Goal: Information Seeking & Learning: Find specific fact

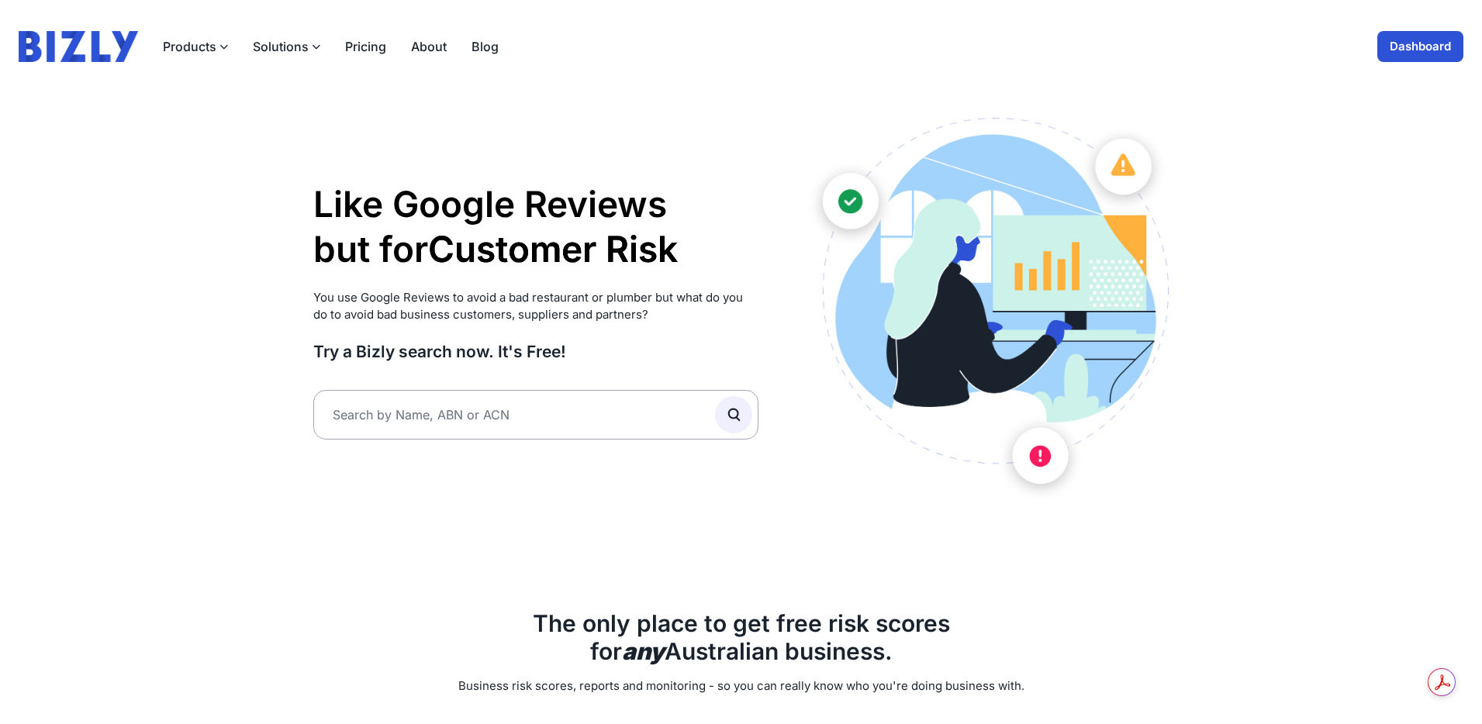
click at [277, 43] on button "Solutions" at bounding box center [286, 46] width 67 height 19
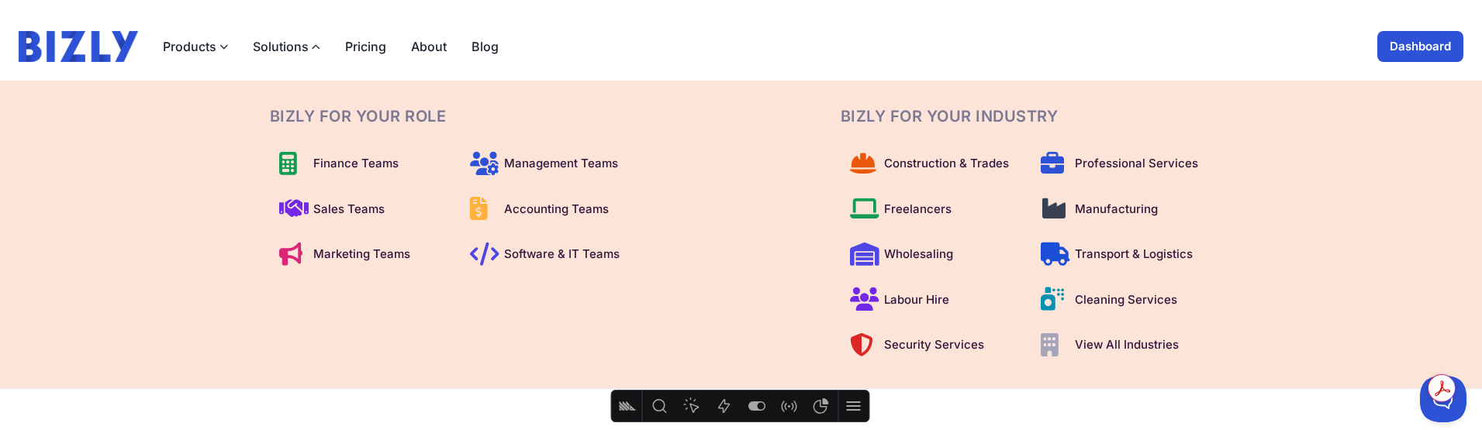
click at [474, 46] on link "Blog" at bounding box center [485, 46] width 27 height 19
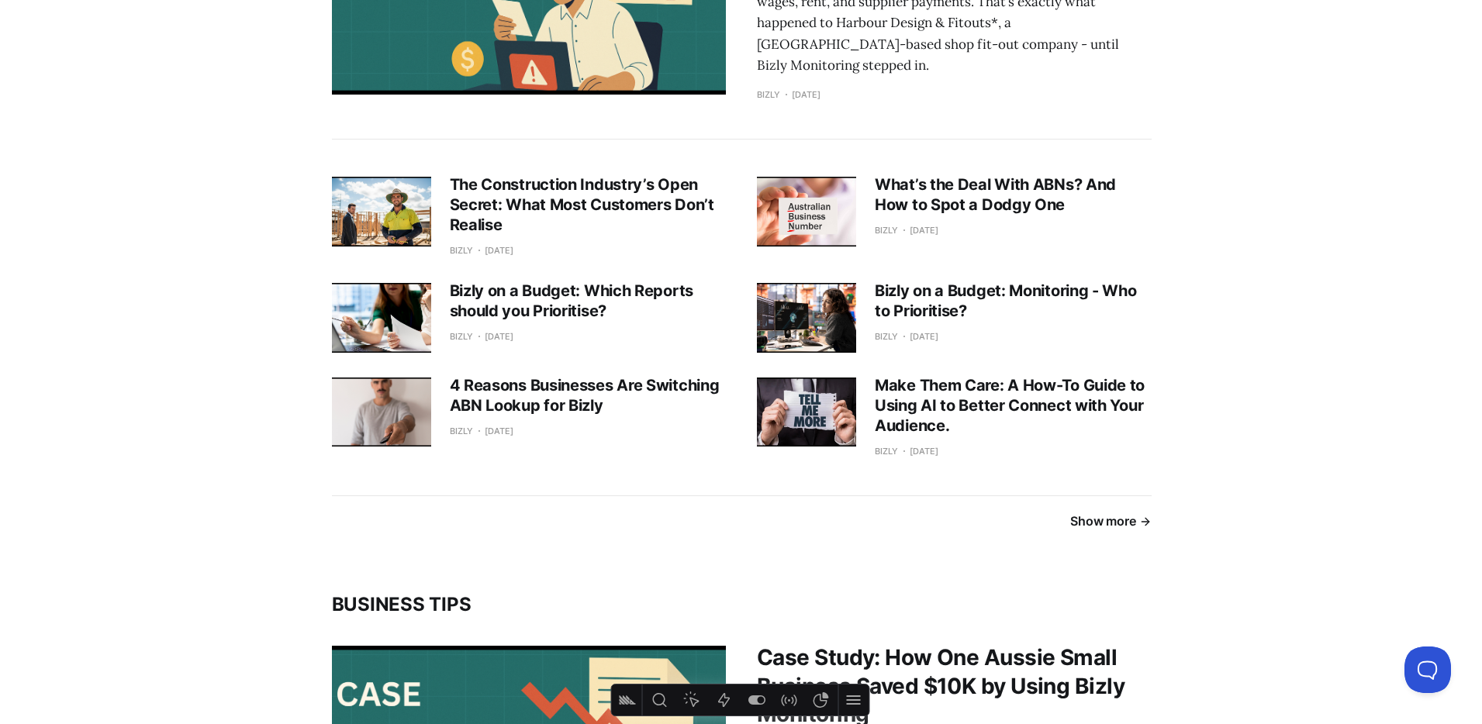
scroll to position [677, 0]
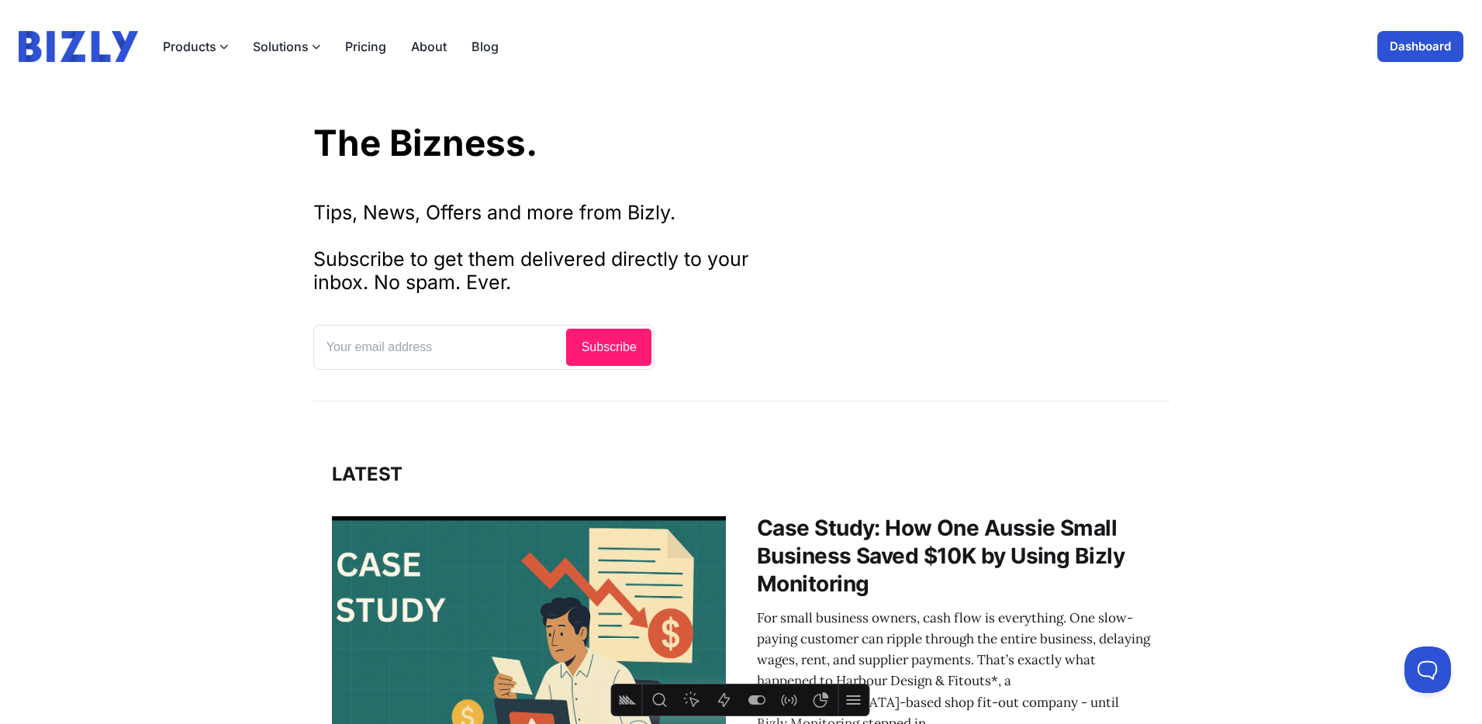
click at [313, 48] on icon "button" at bounding box center [316, 47] width 9 height 9
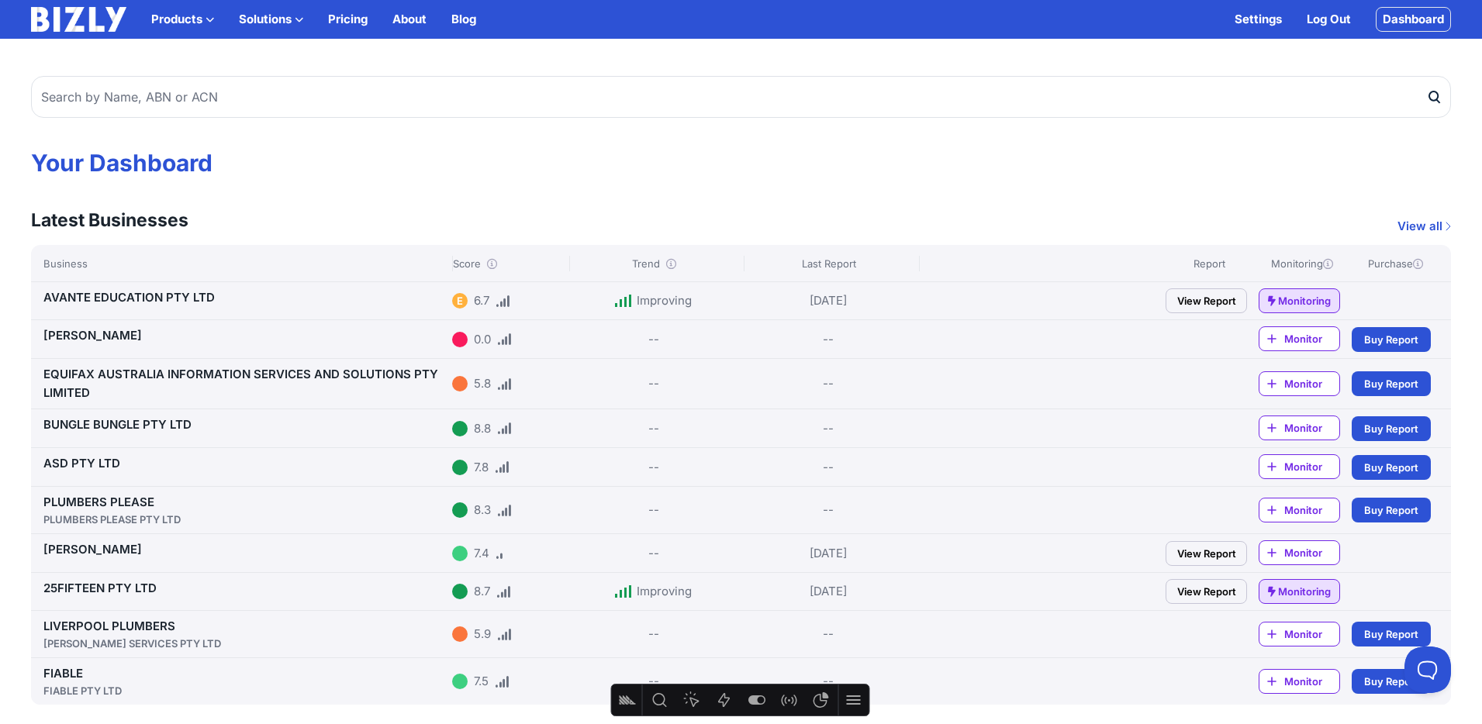
click at [168, 90] on input "text" at bounding box center [741, 97] width 1420 height 42
type input "hunk"
click at [1426, 76] on button "submit" at bounding box center [1438, 97] width 25 height 42
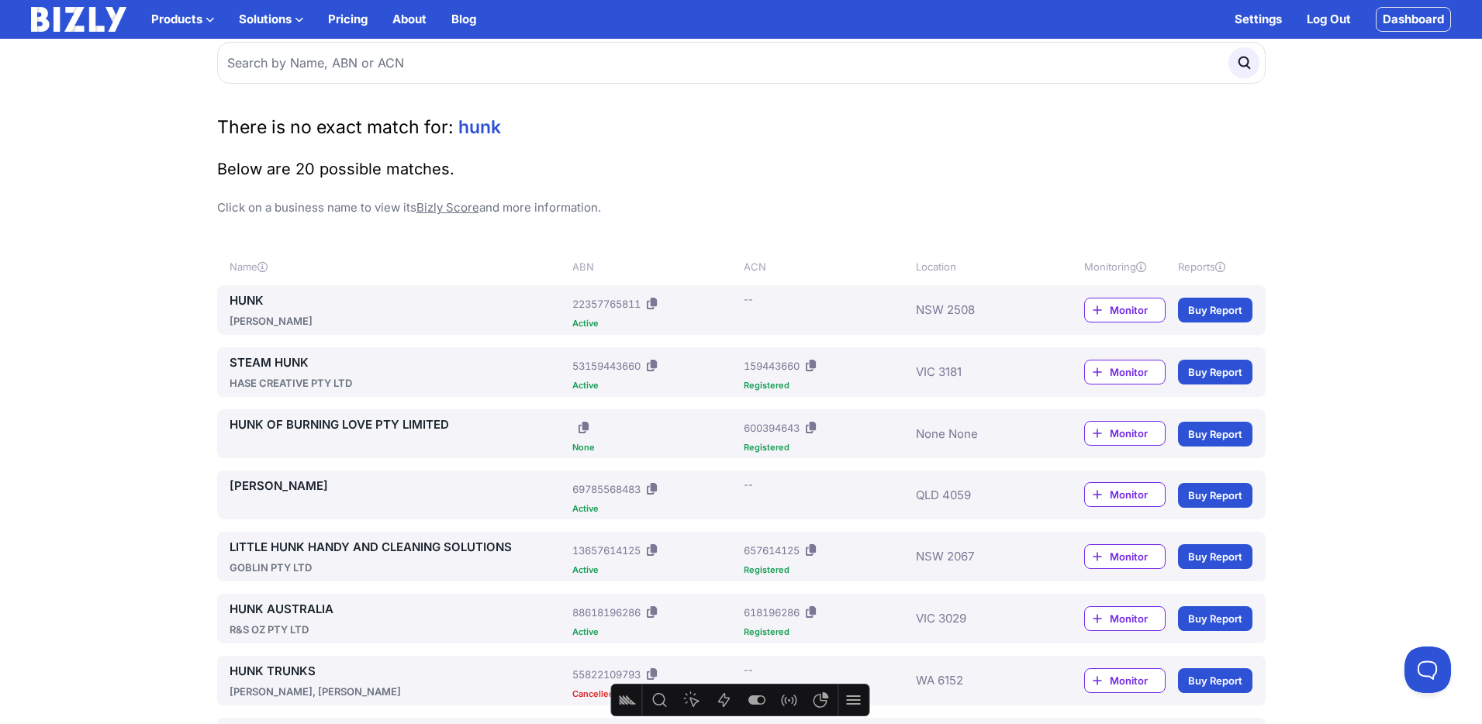
scroll to position [15, 0]
click at [237, 299] on link "HUNK" at bounding box center [398, 301] width 337 height 19
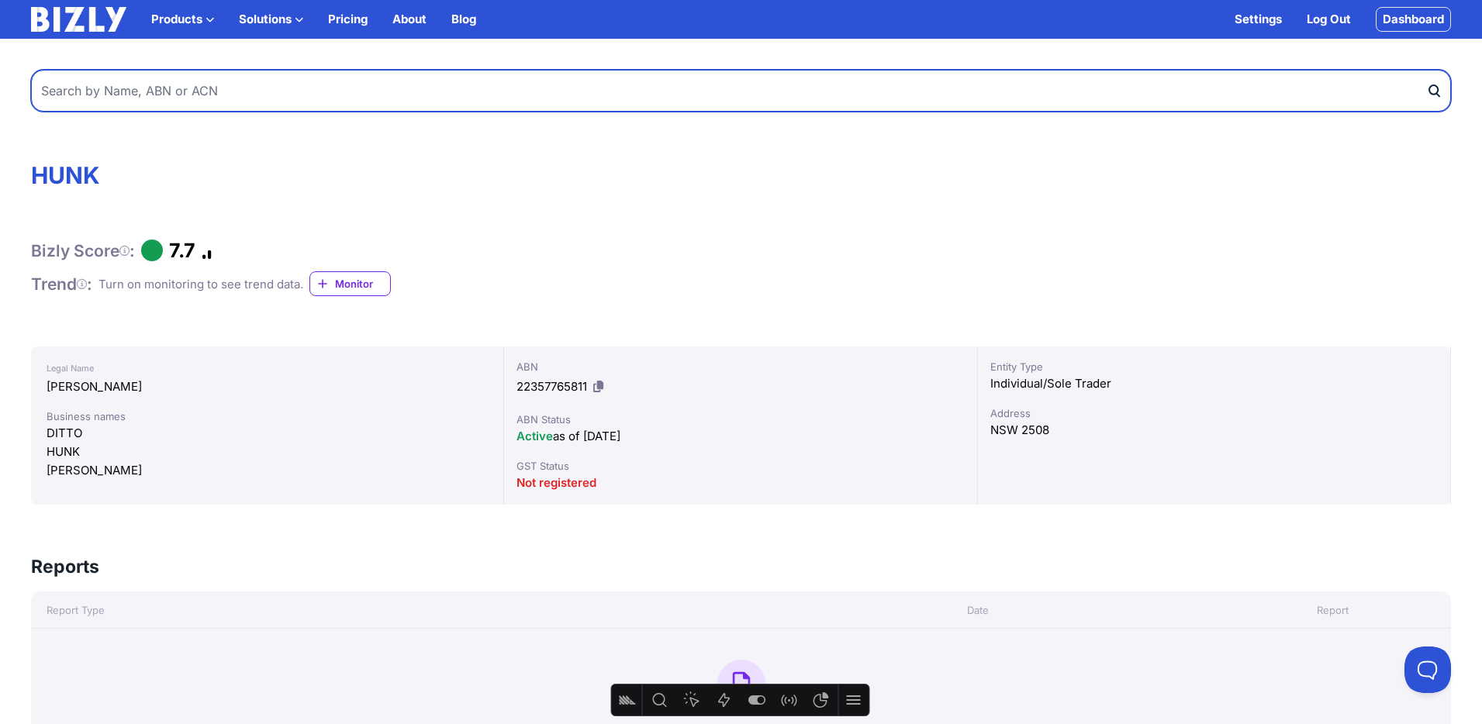
click at [151, 85] on input "text" at bounding box center [741, 91] width 1420 height 42
type input "hunk"
click at [1426, 70] on button "submit" at bounding box center [1438, 91] width 25 height 42
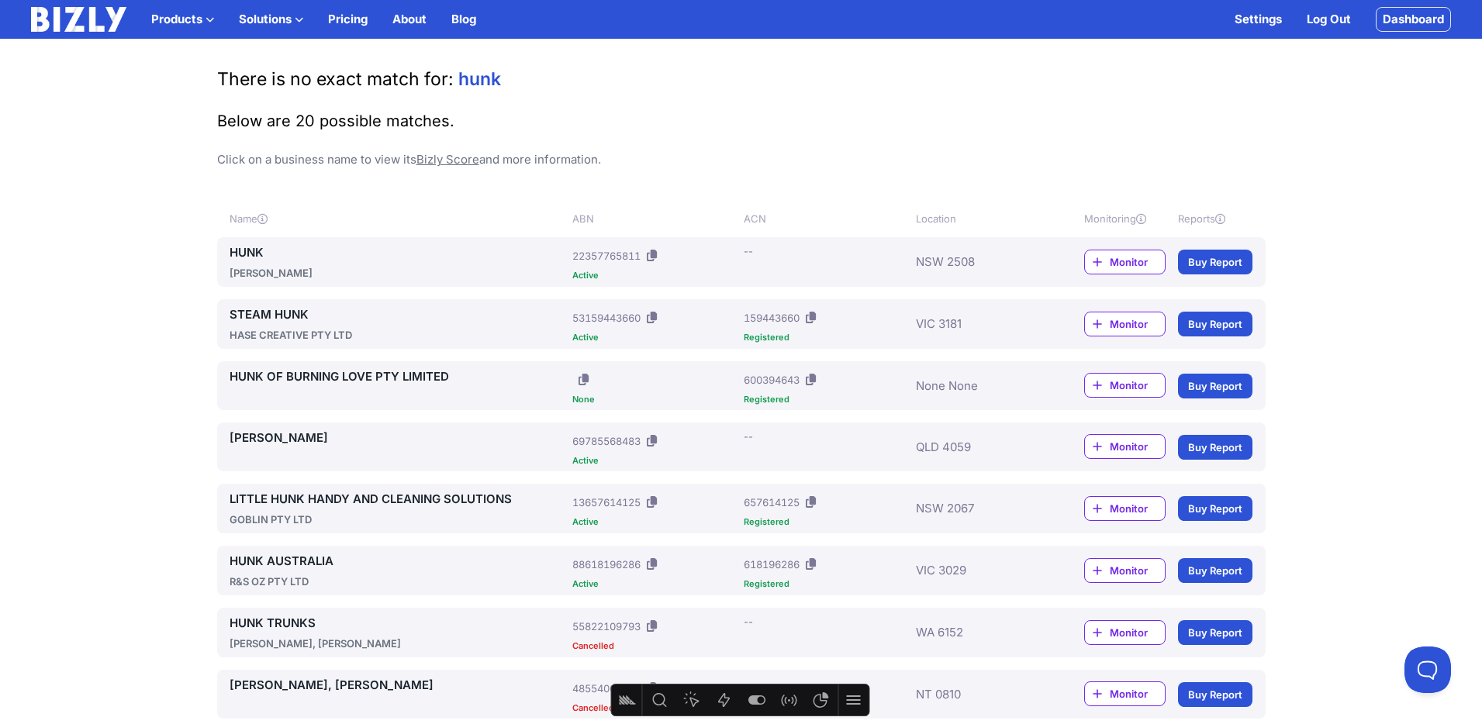
scroll to position [76, 0]
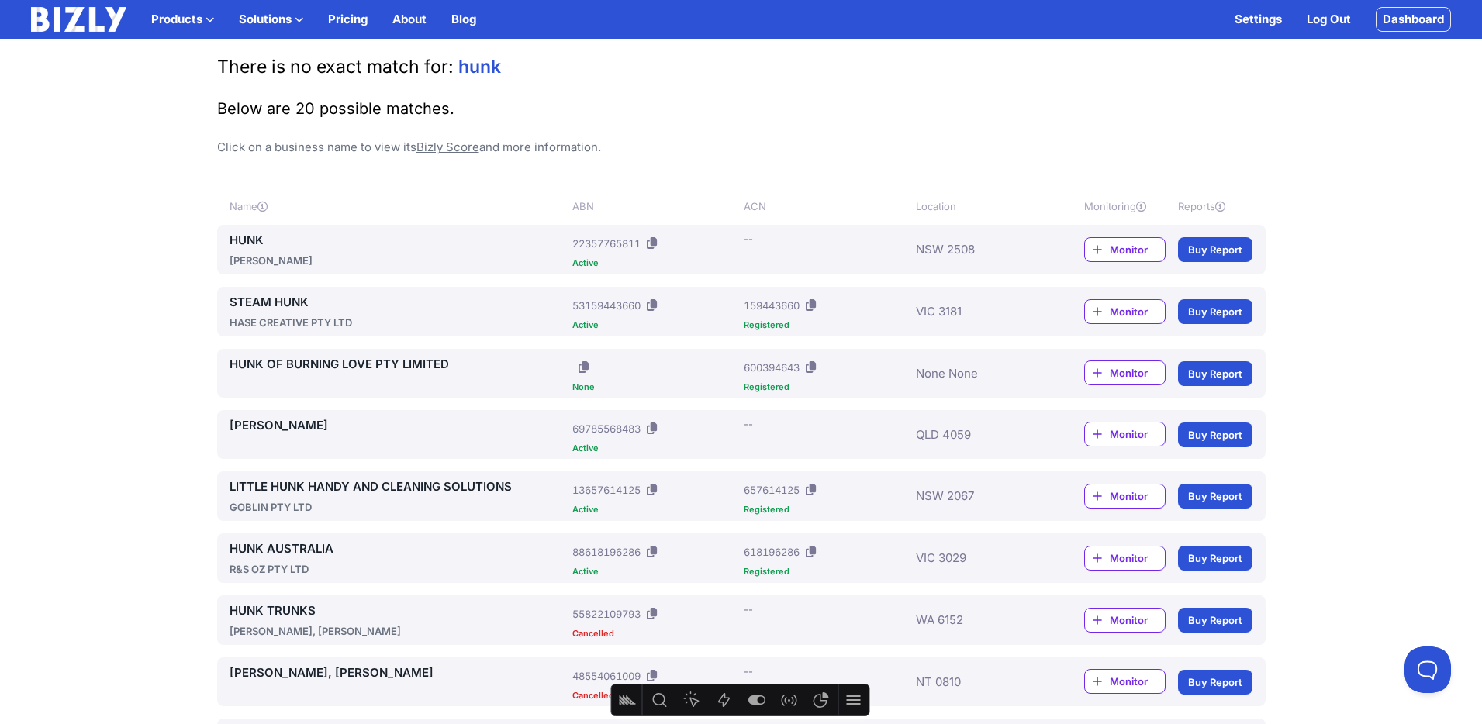
click at [1416, 22] on link "Dashboard" at bounding box center [1413, 19] width 75 height 25
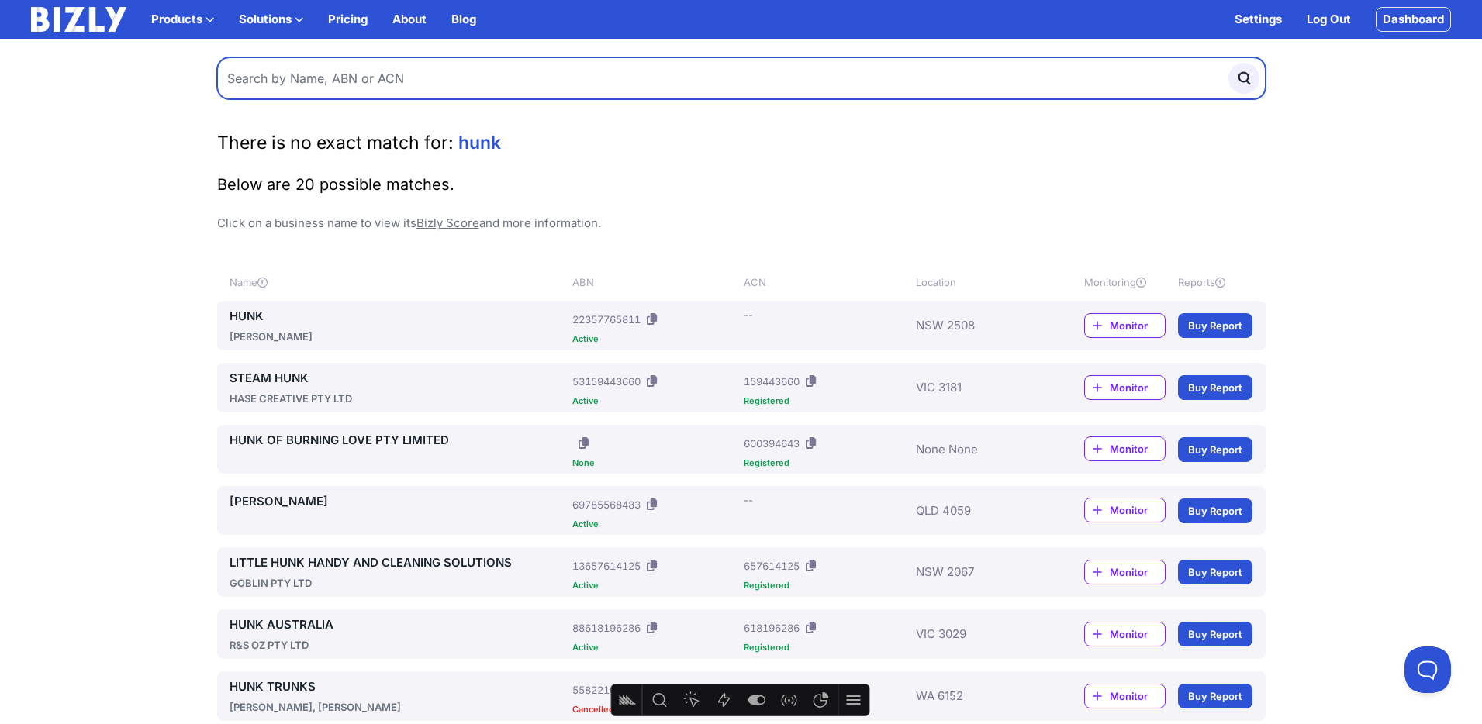
click at [296, 78] on input "text" at bounding box center [741, 78] width 1049 height 42
type input "avante"
click at [1229, 63] on button "submit" at bounding box center [1244, 78] width 31 height 31
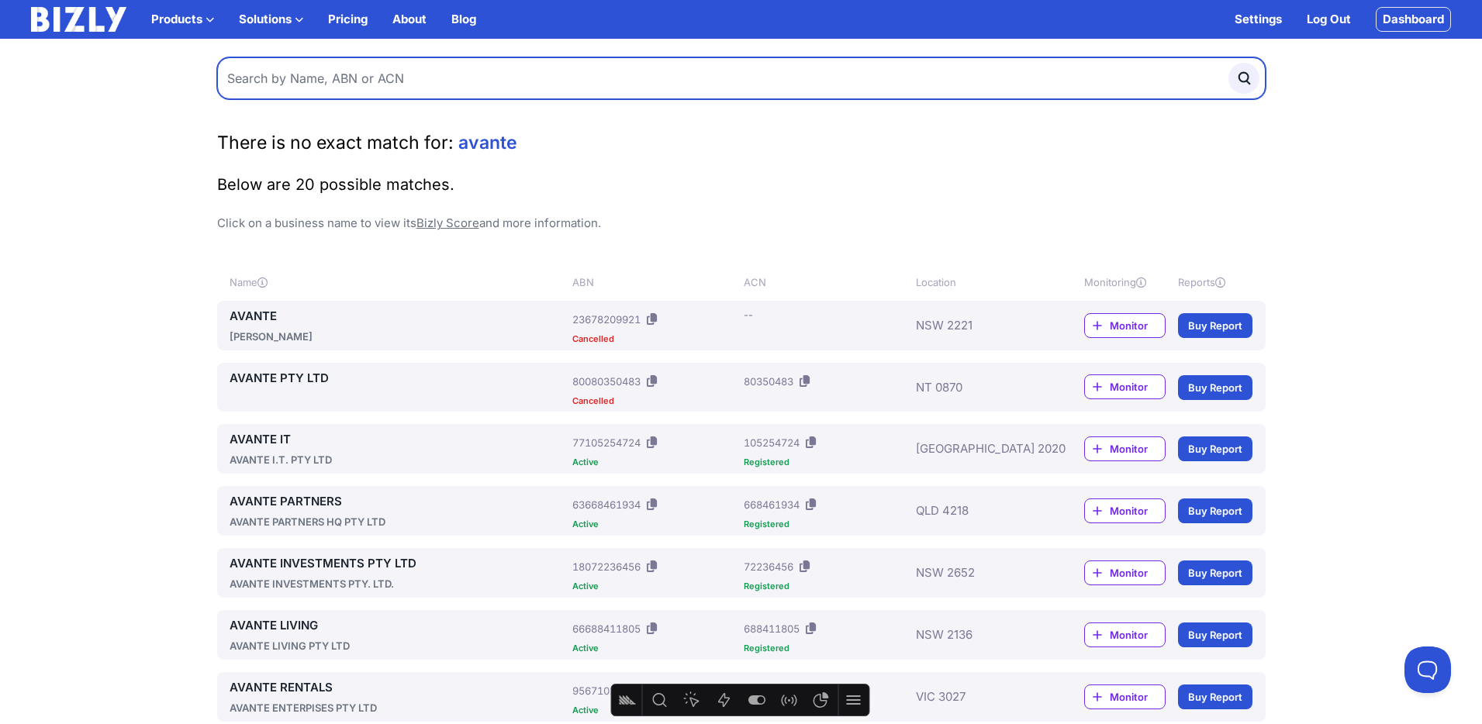
click at [303, 80] on input "text" at bounding box center [741, 78] width 1049 height 42
type input "avante education"
click at [1229, 63] on button "submit" at bounding box center [1244, 78] width 31 height 31
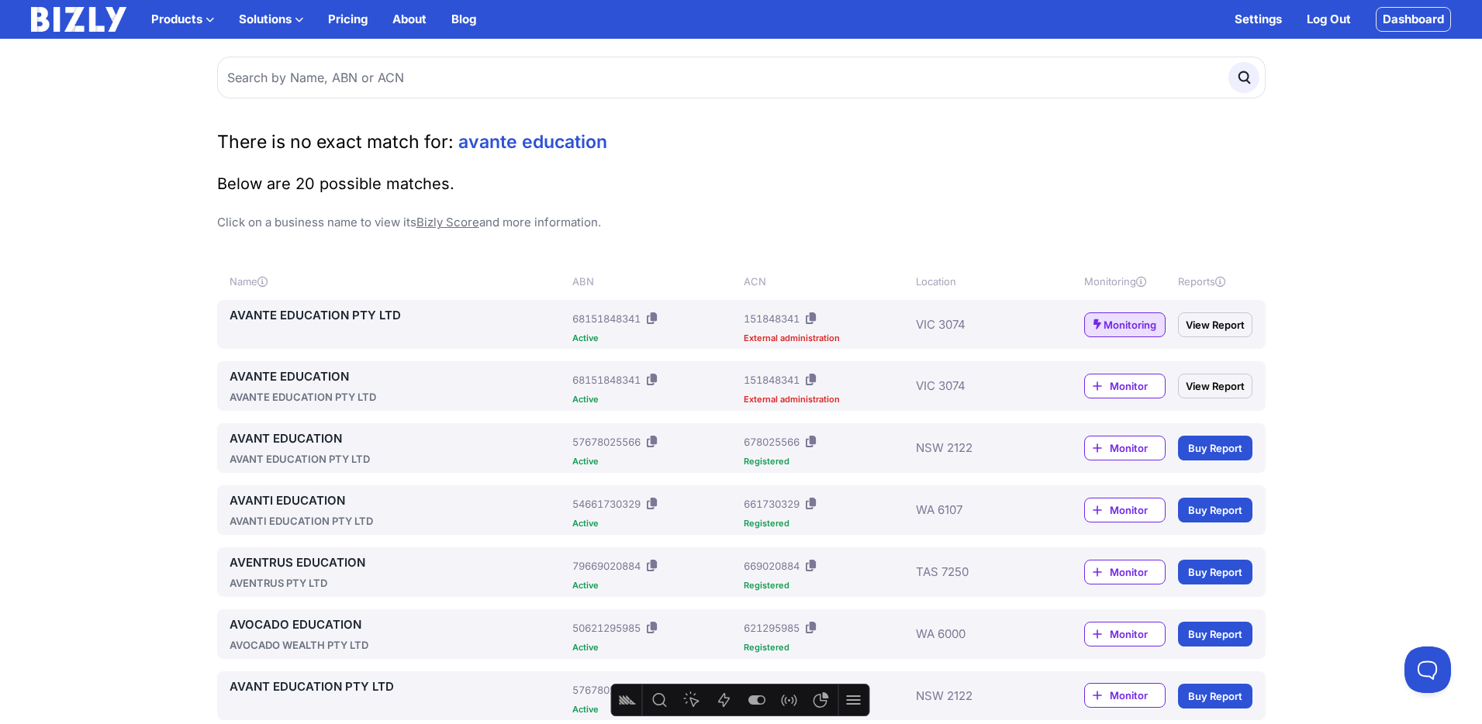
click at [1214, 320] on link "View Report" at bounding box center [1215, 325] width 74 height 25
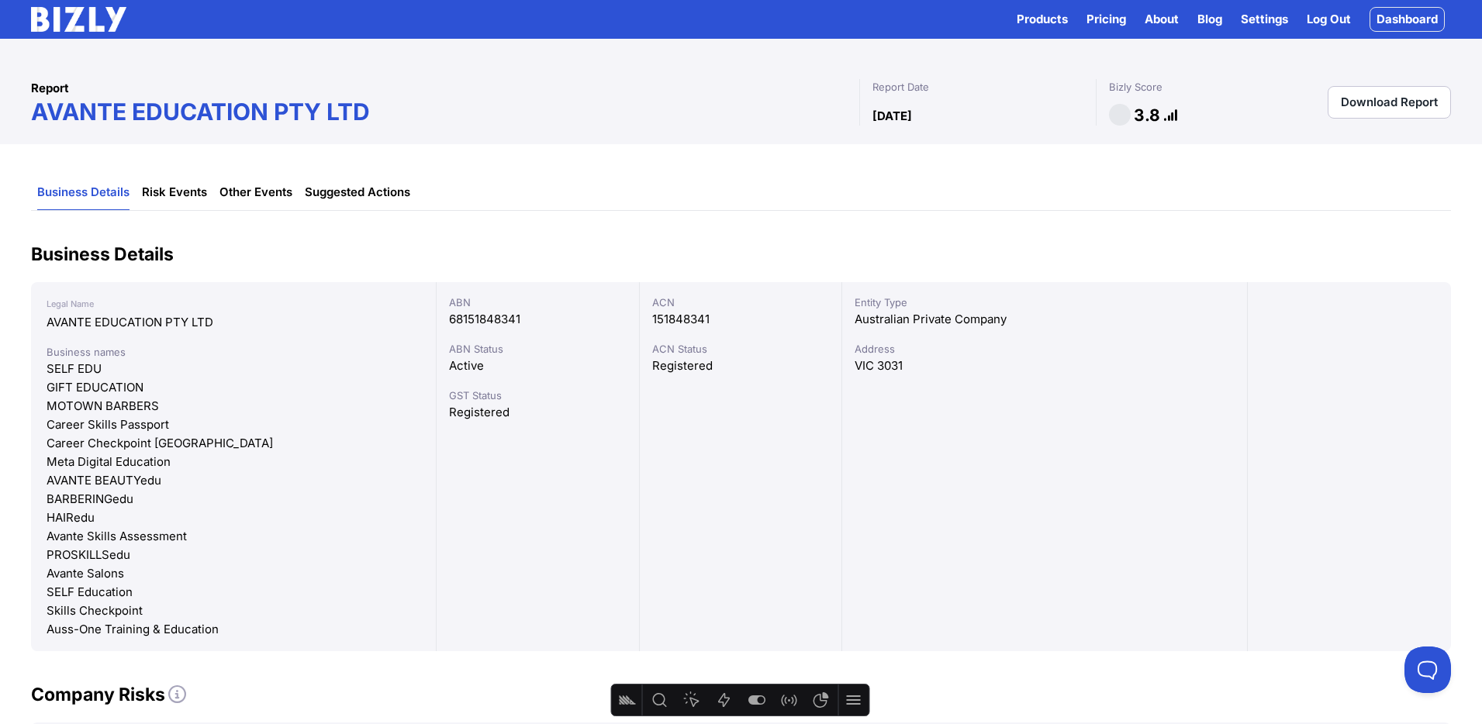
scroll to position [2, 0]
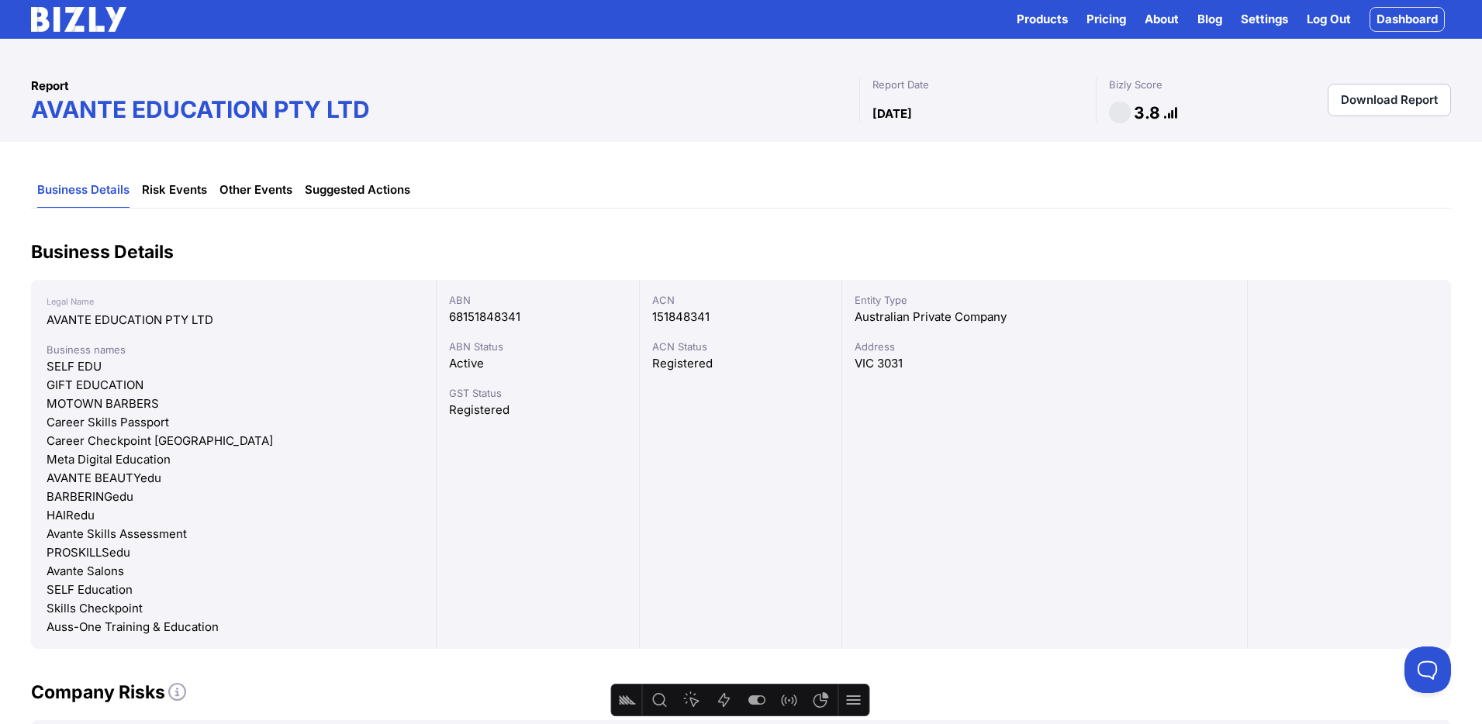
click at [88, 31] on img at bounding box center [78, 19] width 95 height 25
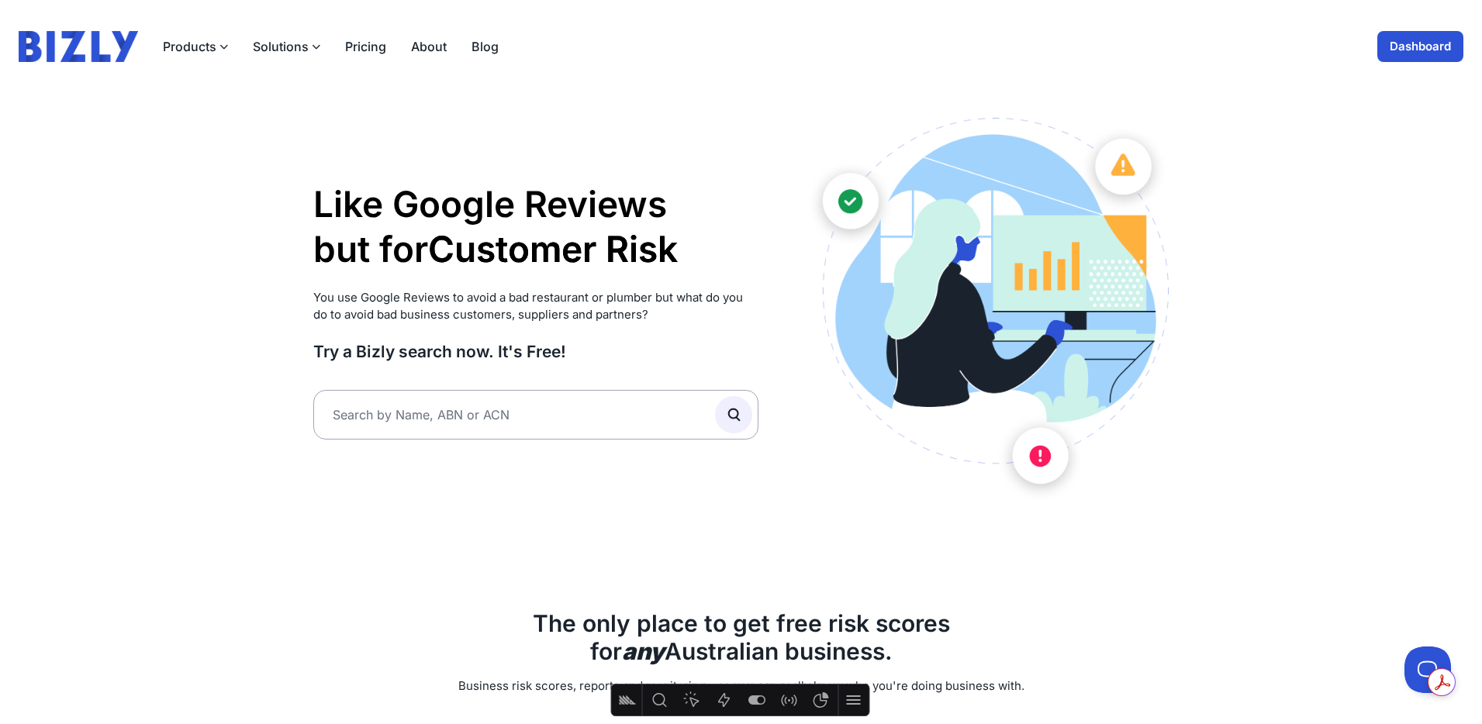
click at [1416, 40] on link "Dashboard" at bounding box center [1421, 46] width 86 height 31
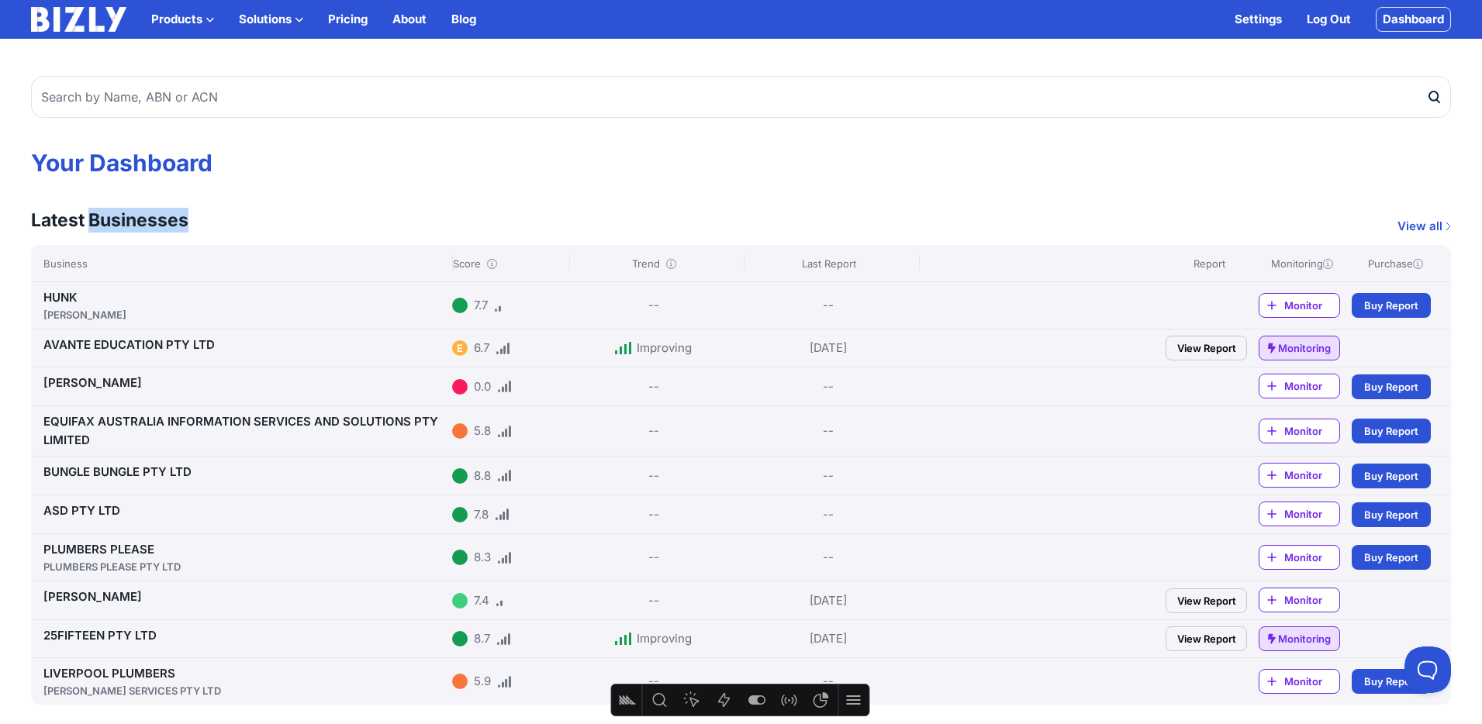
drag, startPoint x: 92, startPoint y: 219, endPoint x: 185, endPoint y: 223, distance: 93.2
click at [188, 223] on h3 "Latest Businesses" at bounding box center [109, 220] width 157 height 25
click at [1426, 220] on link "View all" at bounding box center [1425, 226] width 54 height 19
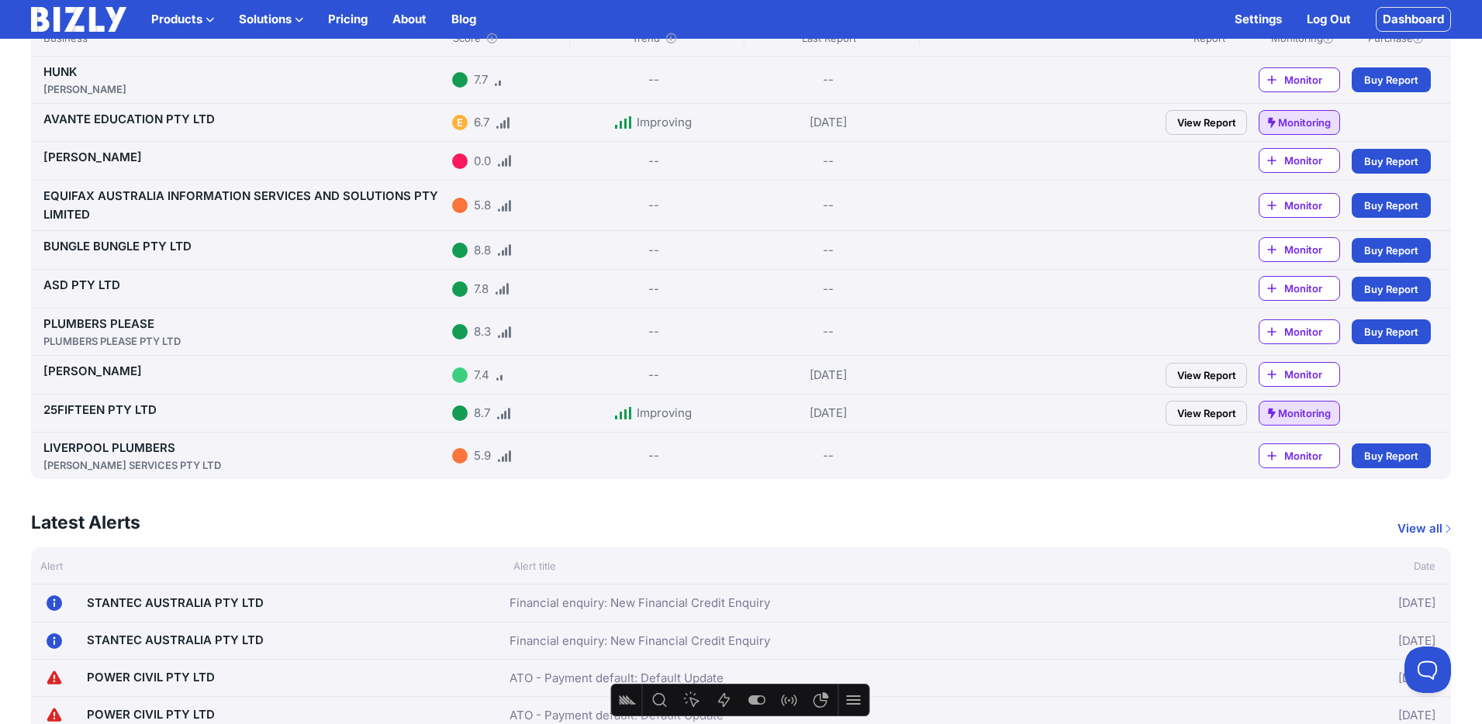
scroll to position [226, 0]
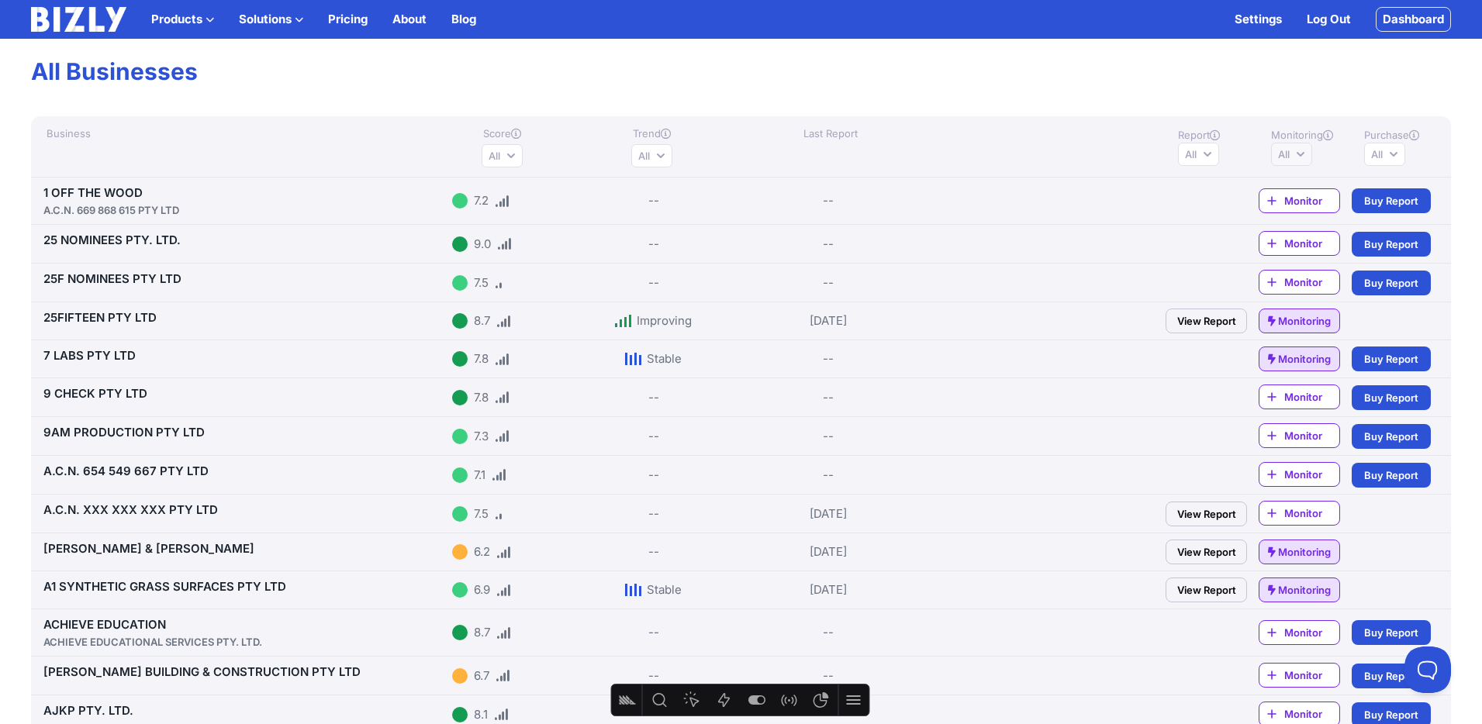
click at [1285, 150] on span "All" at bounding box center [1284, 155] width 12 height 16
click at [1283, 186] on input "Monitoring active" at bounding box center [1284, 186] width 12 height 12
radio input "true"
